Goal: Navigation & Orientation: Understand site structure

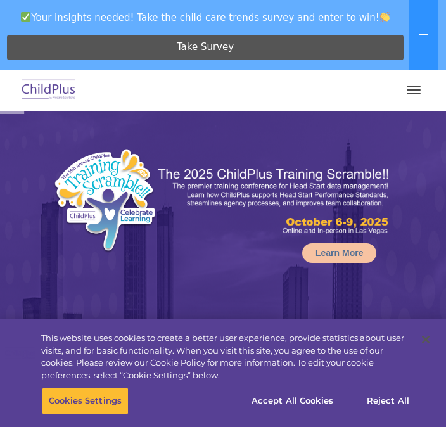
select select "MEDIUM"
click at [407, 98] on button "button" at bounding box center [413, 90] width 27 height 20
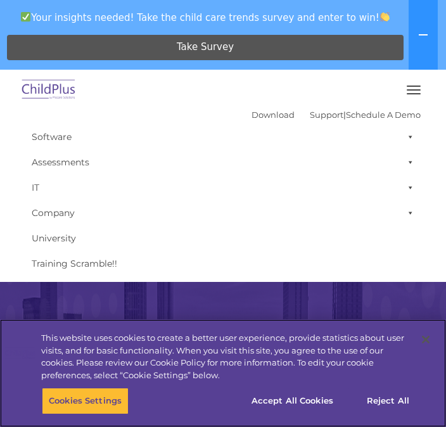
click at [315, 400] on button "Accept All Cookies" at bounding box center [292, 401] width 96 height 27
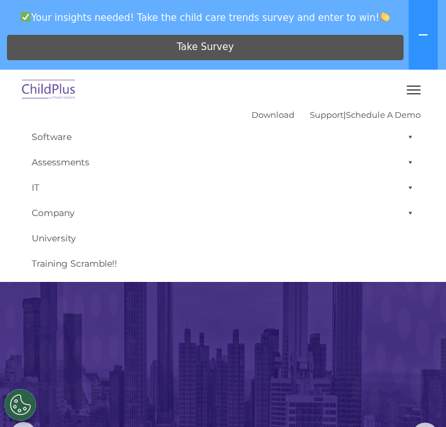
click at [70, 103] on img at bounding box center [49, 90] width 60 height 30
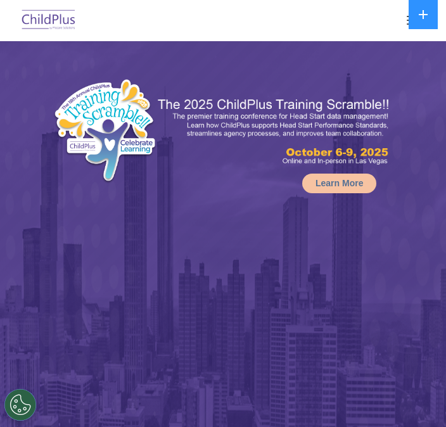
select select "MEDIUM"
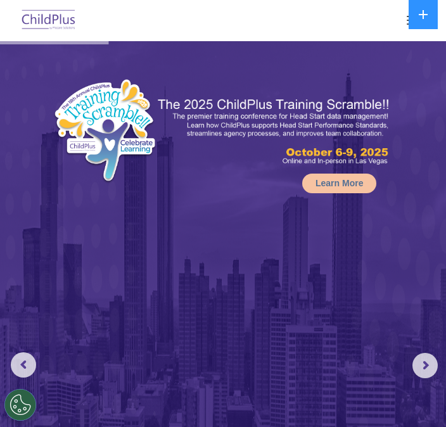
click at [389, 16] on div at bounding box center [222, 20] width 395 height 30
click at [394, 15] on div at bounding box center [222, 20] width 395 height 30
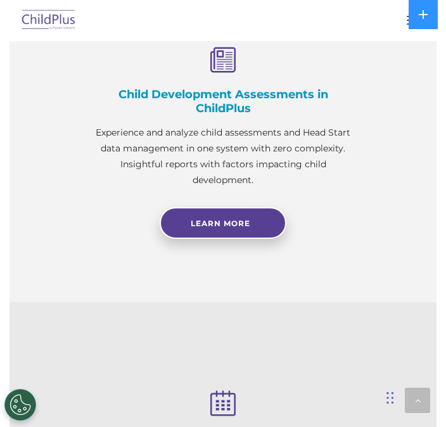
scroll to position [1068, 0]
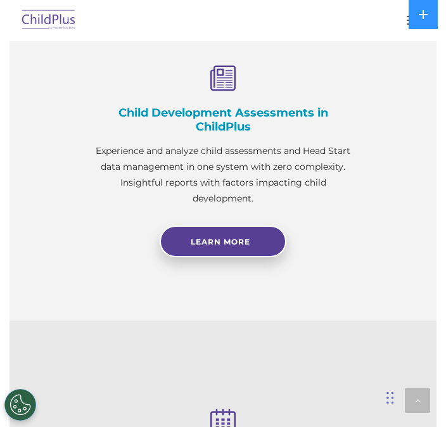
click at [68, 28] on img at bounding box center [49, 21] width 60 height 30
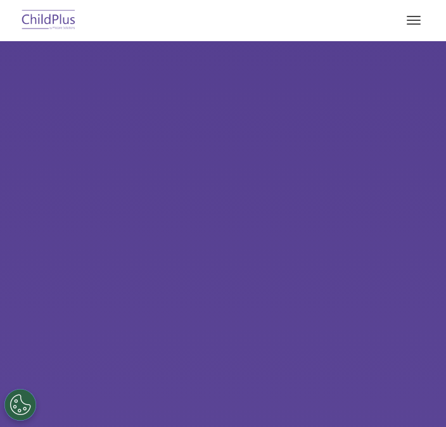
type input ""
select select "MEDIUM"
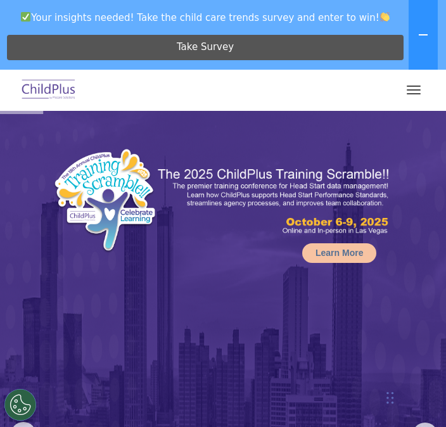
click at [410, 93] on span "button" at bounding box center [414, 93] width 14 height 1
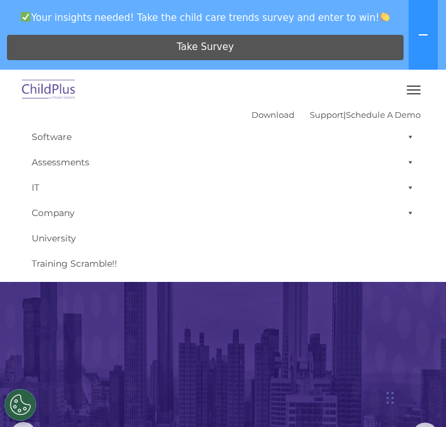
click at [402, 130] on span at bounding box center [407, 136] width 13 height 25
